Goal: Task Accomplishment & Management: Manage account settings

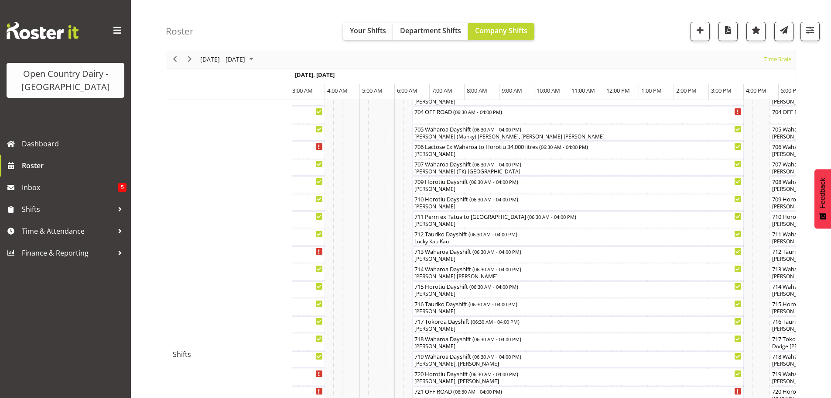
scroll to position [218, 0]
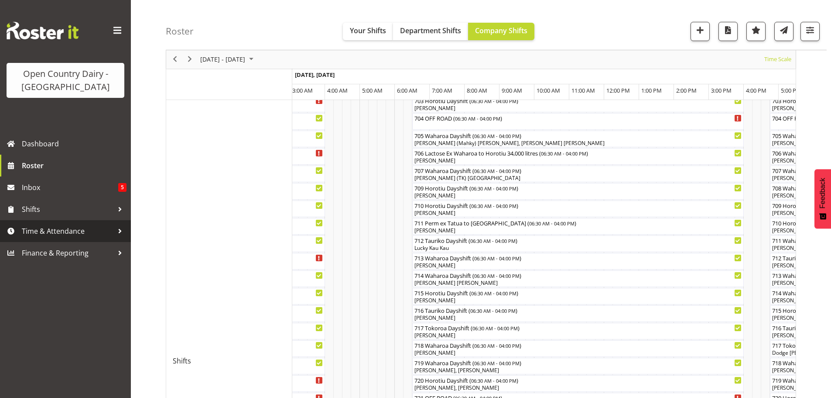
click at [48, 230] on span "Time & Attendance" at bounding box center [68, 230] width 92 height 13
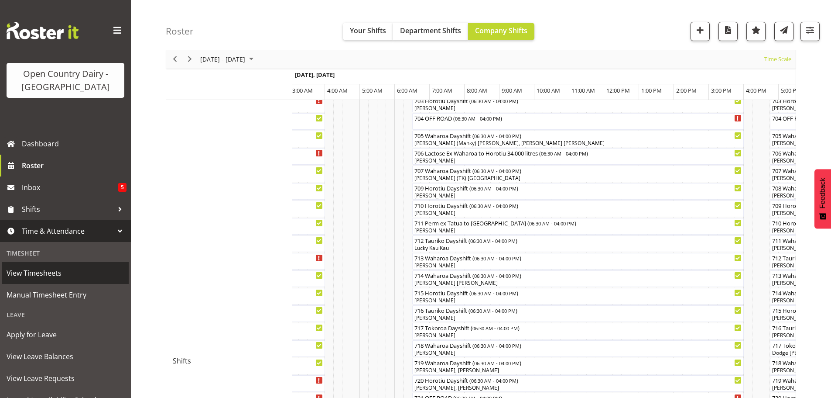
click at [39, 273] on span "View Timesheets" at bounding box center [66, 272] width 118 height 13
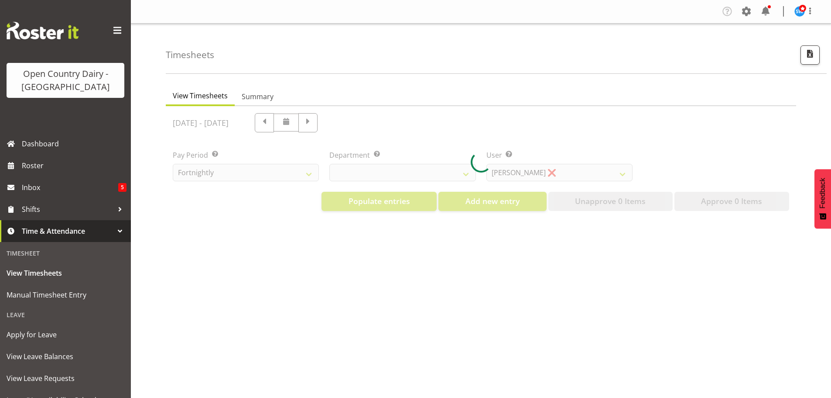
select select "733"
select select "7414"
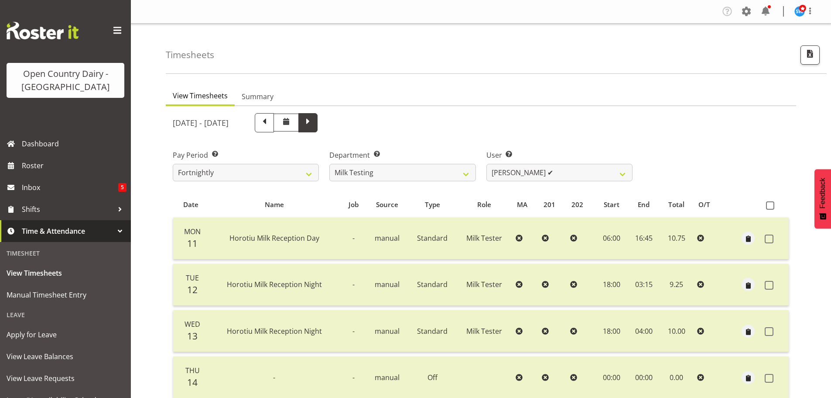
click at [314, 121] on span at bounding box center [307, 121] width 11 height 11
select select
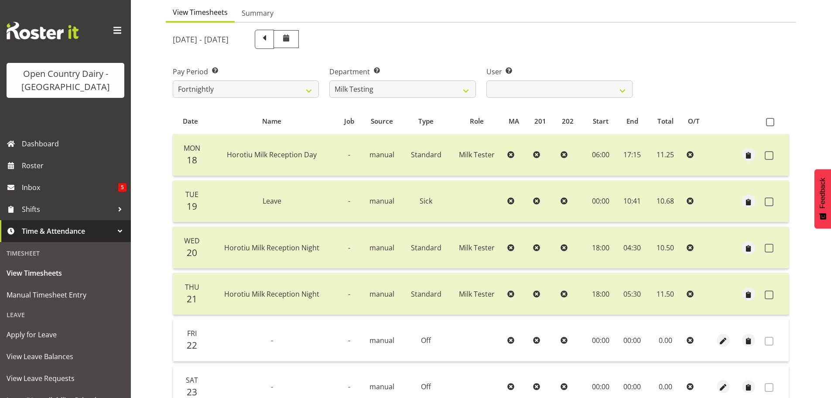
scroll to position [87, 0]
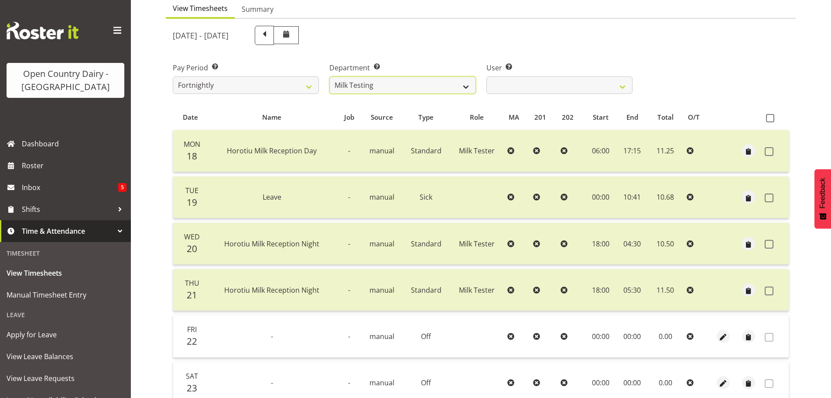
click at [398, 88] on select "701 702 703 704 705 706 707 708 709 710 711 712 713 714 715 716 717 718 719 720" at bounding box center [402, 84] width 146 height 17
select select "811"
click at [329, 76] on select "701 702 703 704 705 706 707 708 709 710 711 712 713 714 715 716 717 718 719 720" at bounding box center [402, 84] width 146 height 17
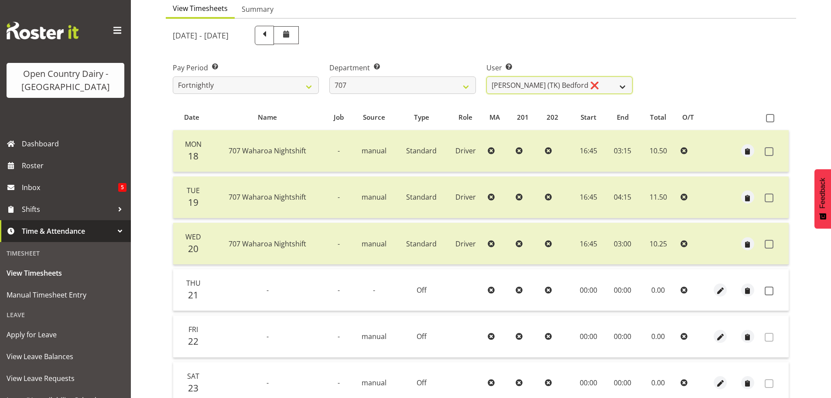
click at [529, 86] on select "[PERSON_NAME] (TK) [PERSON_NAME] ❌ [PERSON_NAME] ❌" at bounding box center [560, 84] width 146 height 17
select select "8199"
click at [487, 76] on select "[PERSON_NAME] (TK) [PERSON_NAME] ❌ [PERSON_NAME] ❌" at bounding box center [560, 84] width 146 height 17
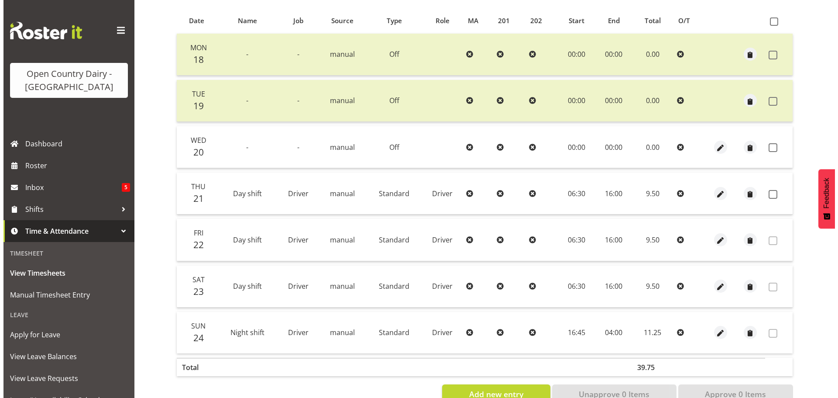
scroll to position [209, 0]
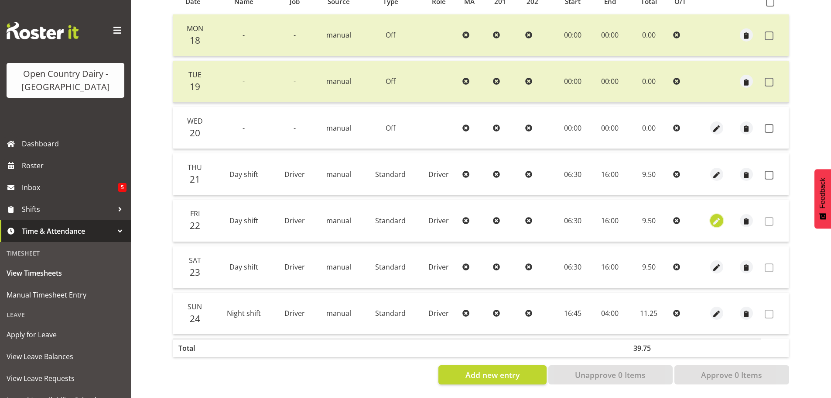
click at [716, 216] on span "button" at bounding box center [717, 221] width 10 height 10
select select "Standard"
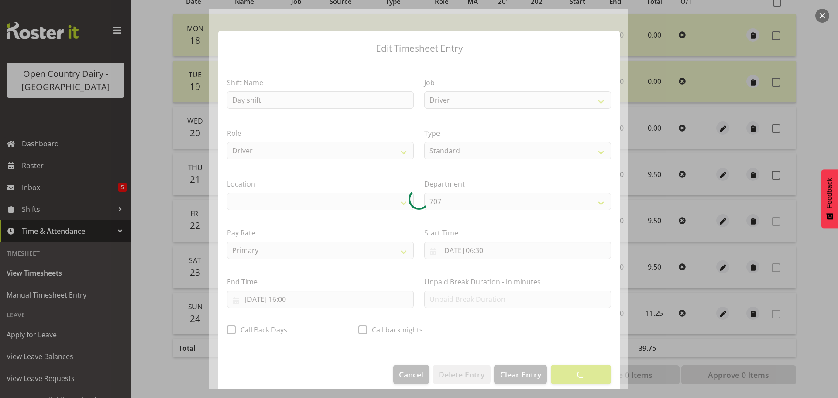
select select "1054"
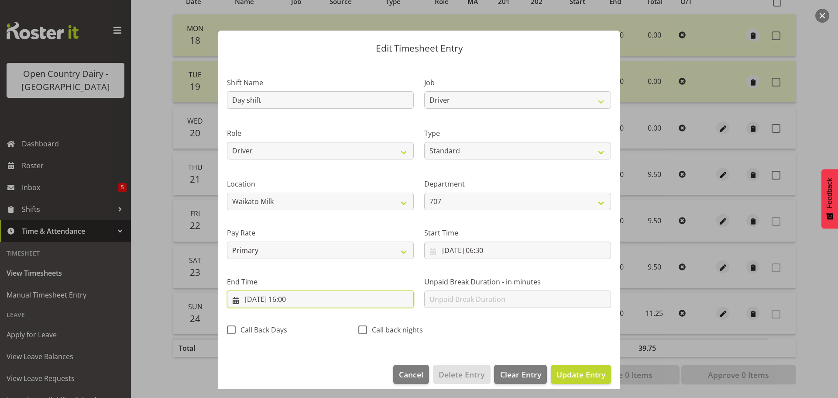
click at [292, 297] on input "[DATE] 16:00" at bounding box center [320, 298] width 187 height 17
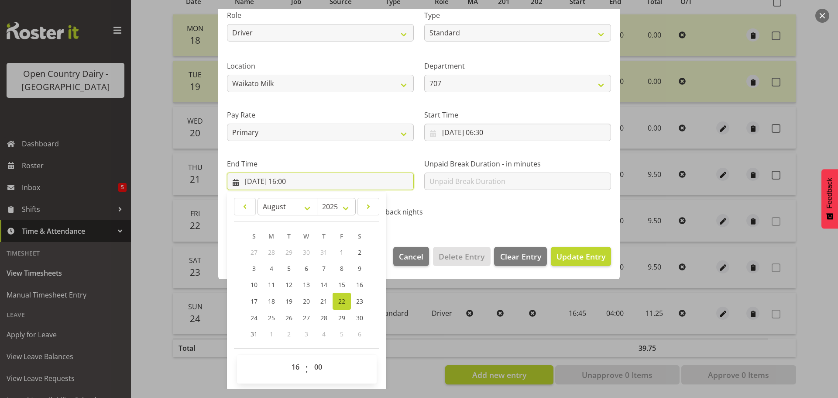
scroll to position [118, 0]
click at [297, 364] on select "00 01 02 03 04 05 06 07 08 09 10 11 12 13 14 15 16 17 18 19 20 21 22 23" at bounding box center [297, 365] width 20 height 17
select select "18"
click at [287, 357] on select "00 01 02 03 04 05 06 07 08 09 10 11 12 13 14 15 16 17 18 19 20 21 22 23" at bounding box center [297, 365] width 20 height 17
type input "[DATE] 18:00"
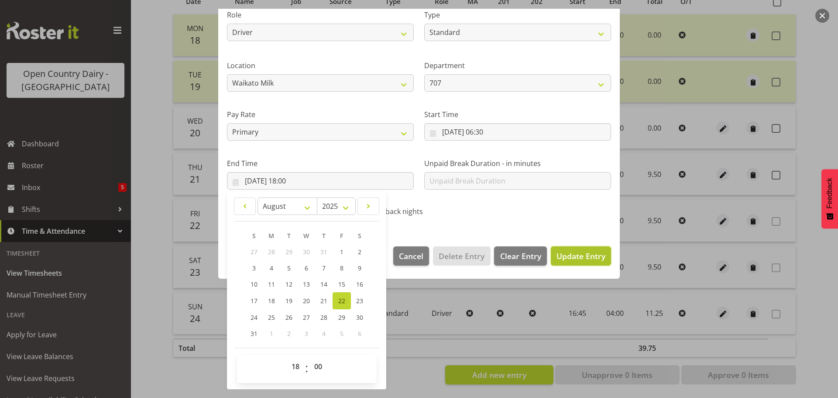
click at [575, 250] on span "Update Entry" at bounding box center [580, 255] width 49 height 10
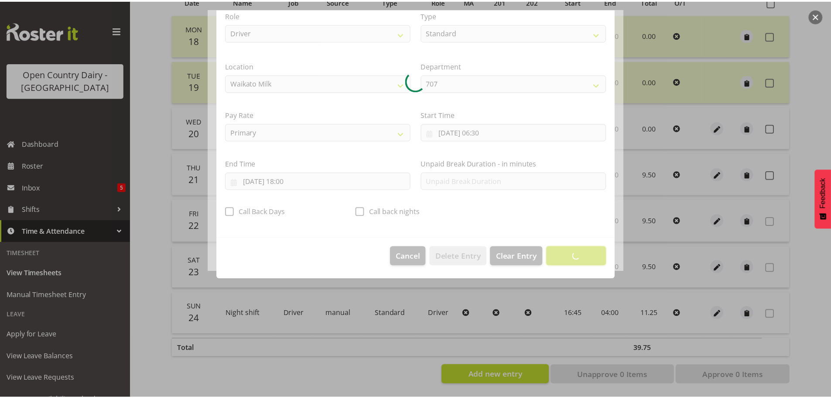
scroll to position [8, 0]
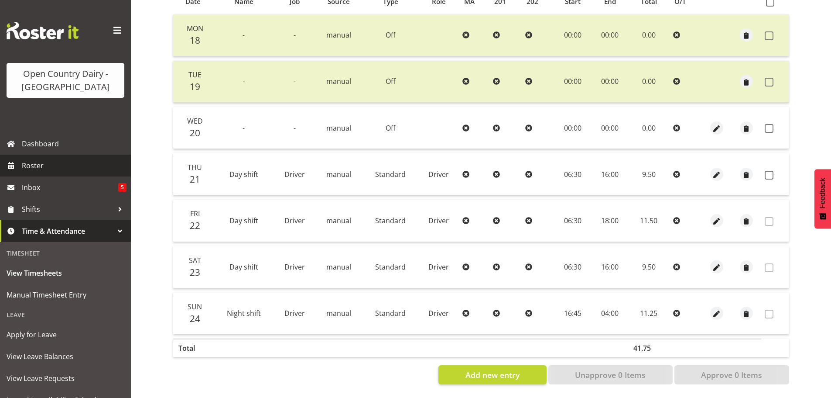
click at [32, 164] on span "Roster" at bounding box center [74, 165] width 105 height 13
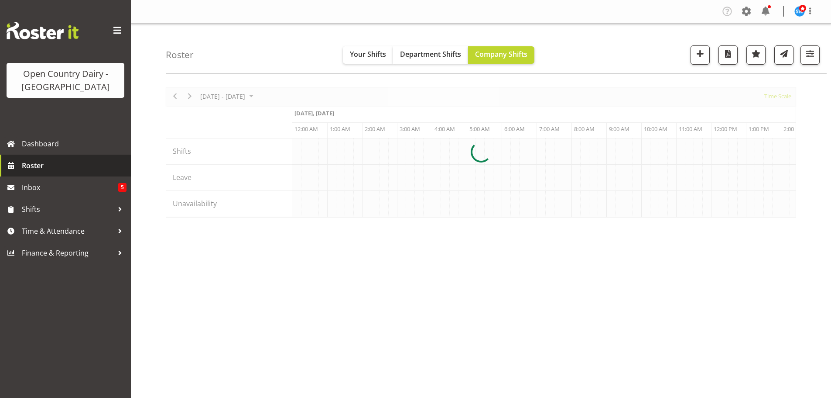
scroll to position [0, 3352]
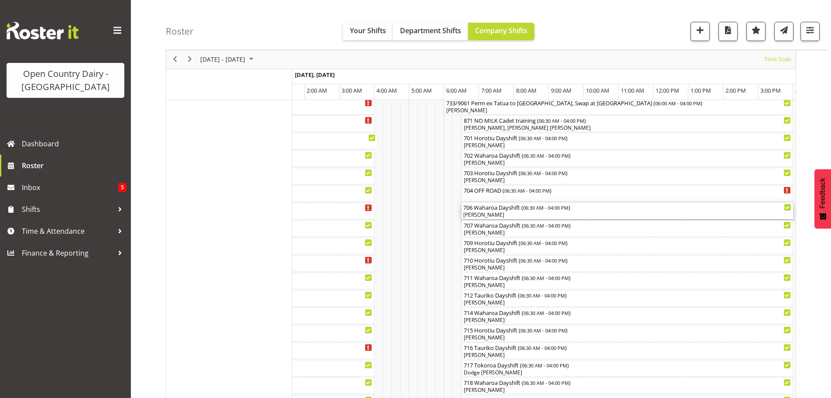
click at [508, 213] on div "[PERSON_NAME]" at bounding box center [627, 215] width 328 height 8
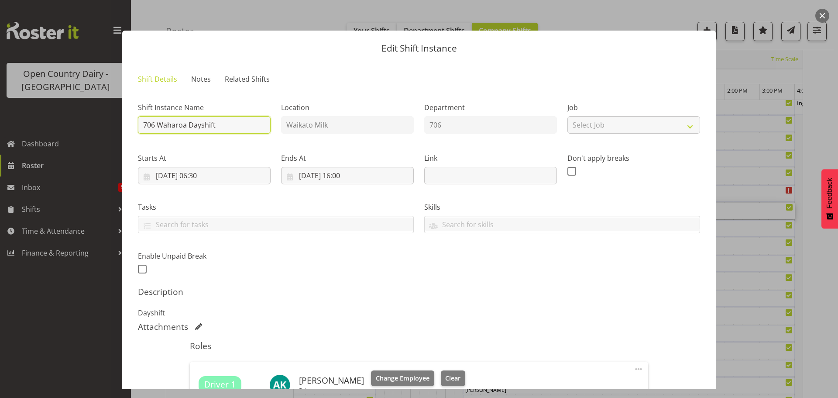
click at [223, 123] on input "706 Waharoa Dayshift" at bounding box center [204, 124] width 133 height 17
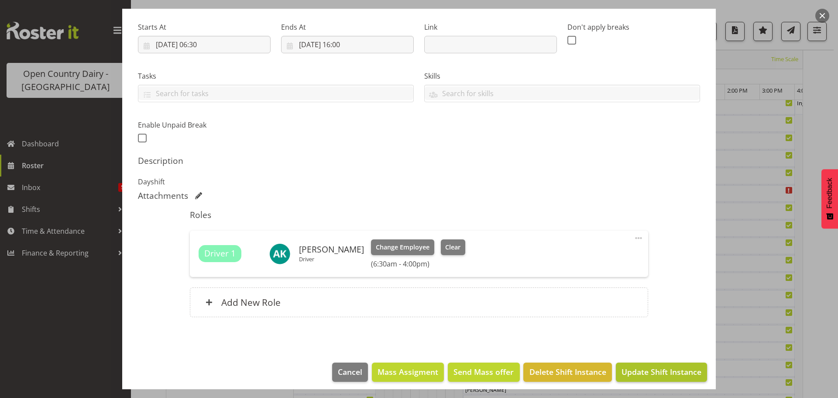
type input "706 Lactose ex Waharoa to Horotiu 34,000 litres"
click at [641, 370] on span "Update Shift Instance" at bounding box center [661, 371] width 80 height 11
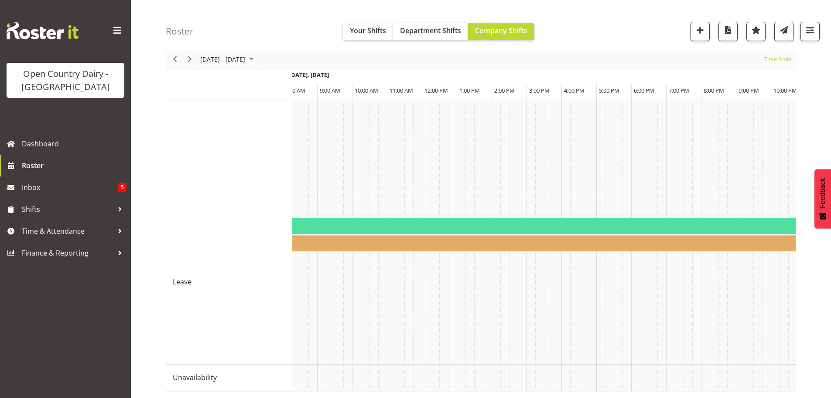
scroll to position [0, 5310]
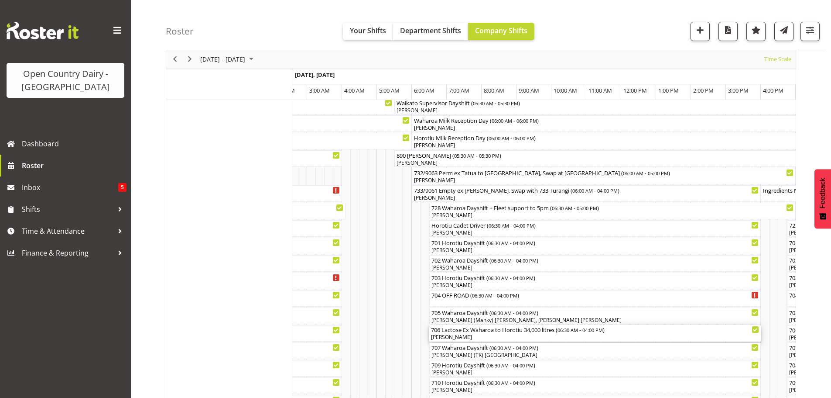
click at [501, 337] on div "[PERSON_NAME]" at bounding box center [595, 337] width 328 height 8
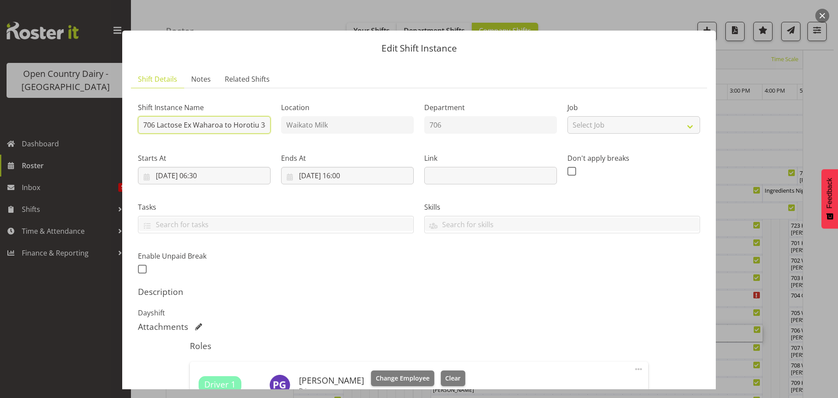
click at [264, 125] on input "706 Lactose Ex Waharoa to Horotiu 34,000 litres" at bounding box center [204, 124] width 133 height 17
click at [253, 124] on input "706 Lactose4,000 litres" at bounding box center [204, 124] width 133 height 17
type input "706 Waharoa Dayshift"
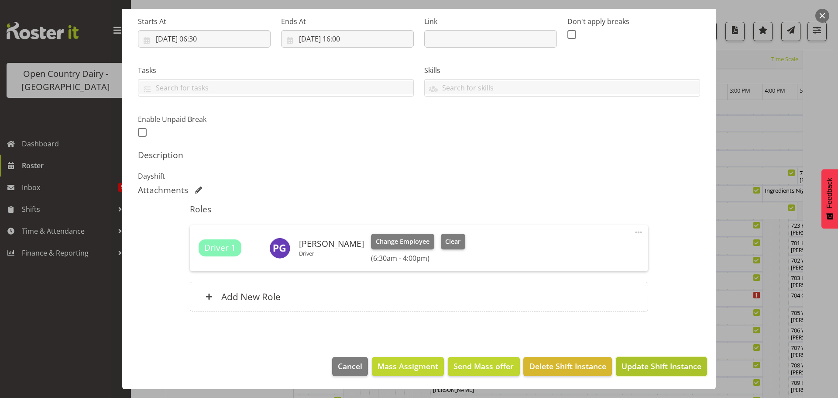
click at [652, 369] on span "Update Shift Instance" at bounding box center [661, 365] width 80 height 11
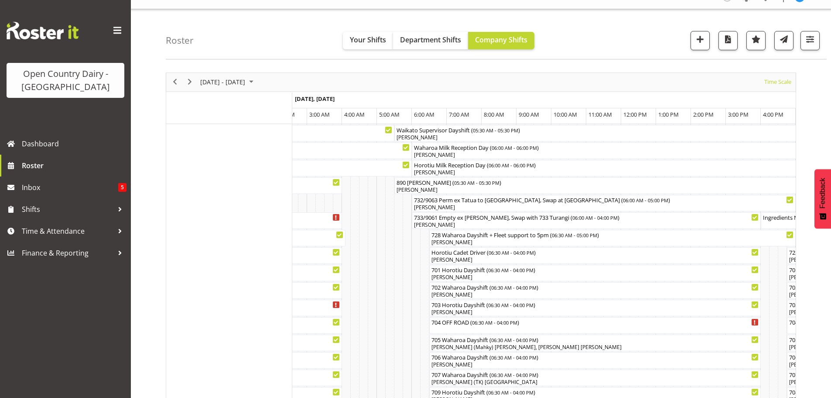
scroll to position [0, 0]
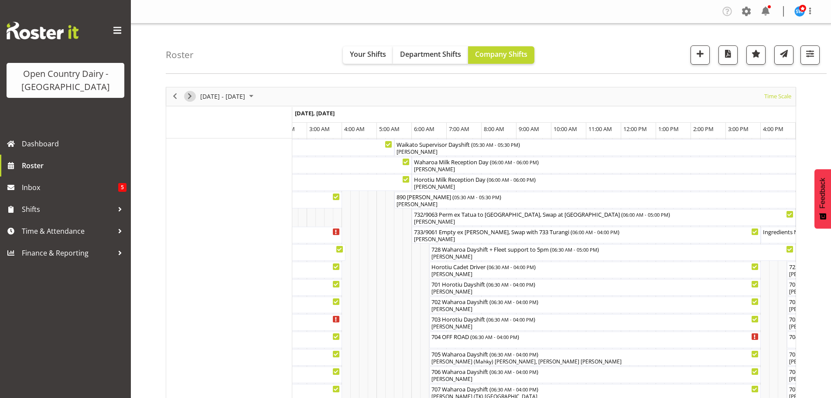
click at [187, 95] on span "Next" at bounding box center [190, 96] width 10 height 11
